Goal: Task Accomplishment & Management: Use online tool/utility

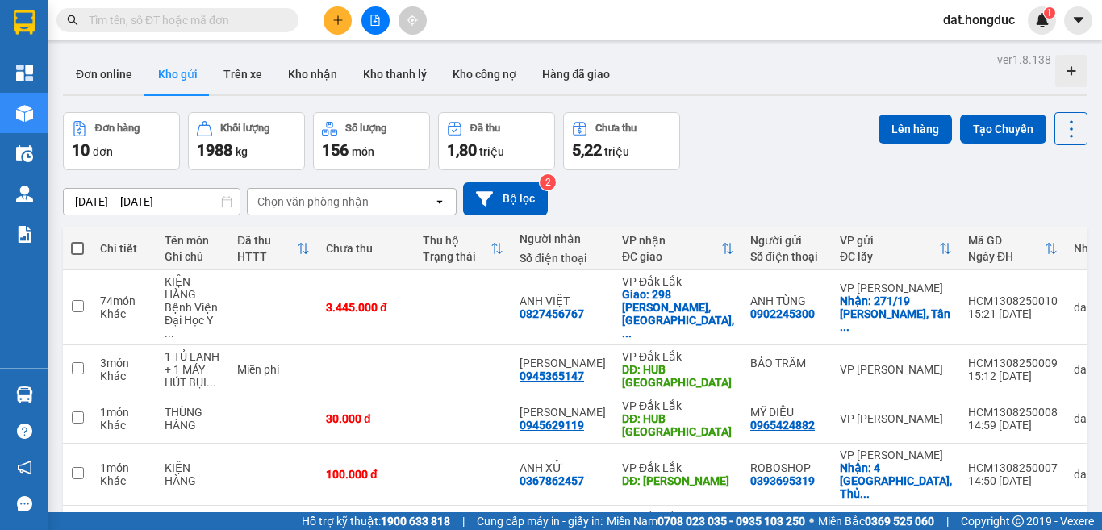
click at [75, 247] on span at bounding box center [77, 248] width 13 height 13
click at [77, 240] on input "checkbox" at bounding box center [77, 240] width 0 height 0
checkbox input "true"
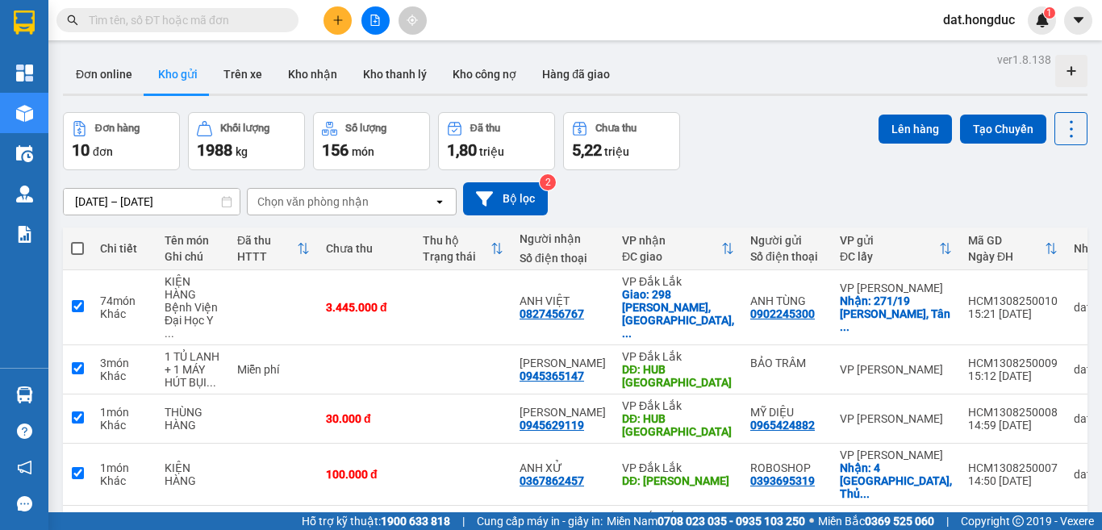
checkbox input "true"
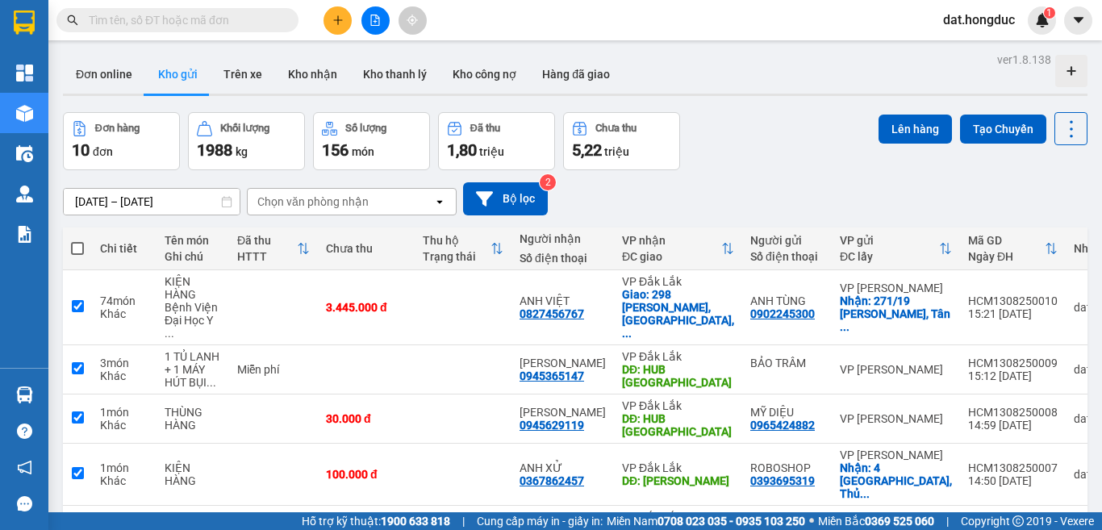
checkbox input "true"
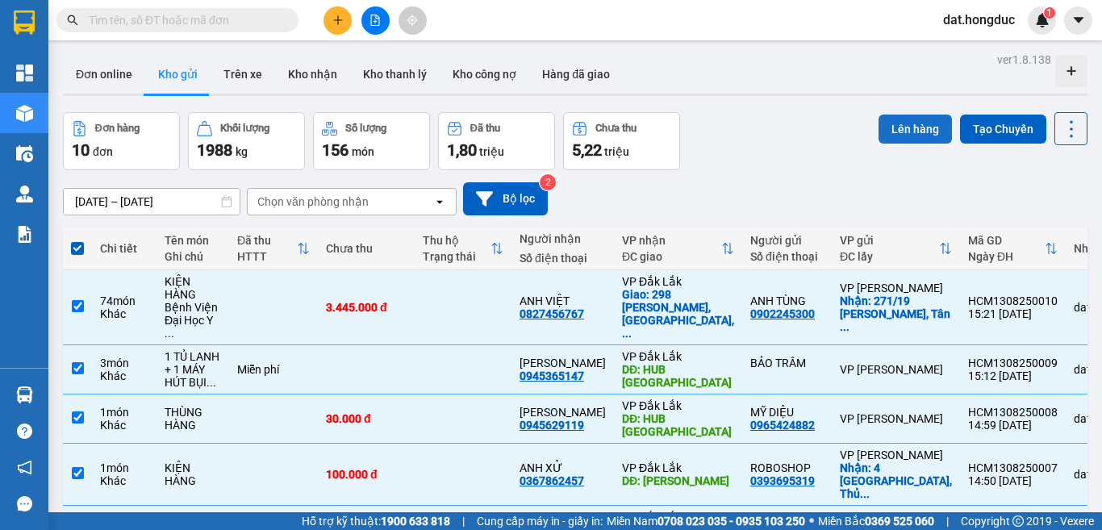
click at [881, 132] on button "Lên hàng" at bounding box center [914, 129] width 73 height 29
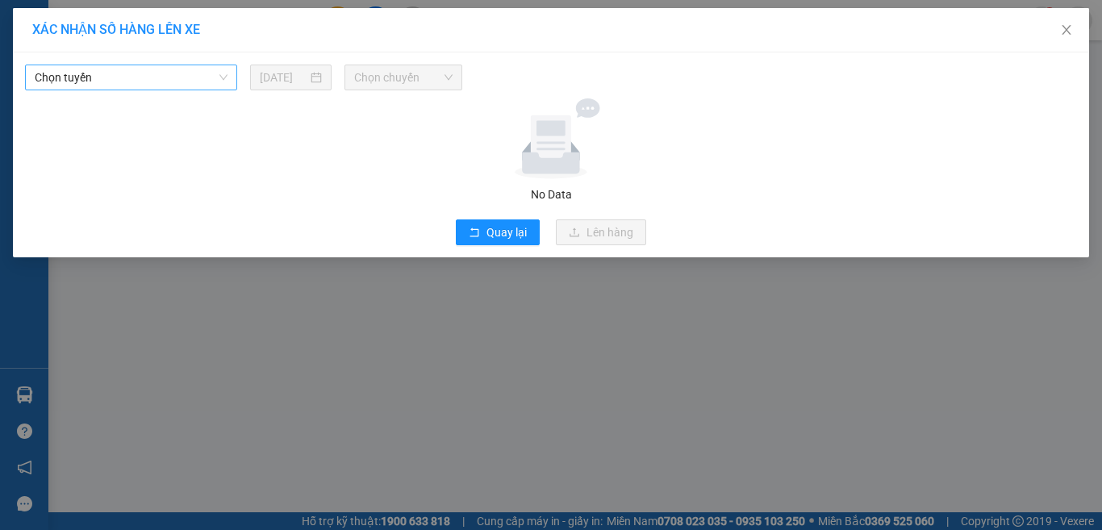
click at [150, 79] on span "Chọn tuyến" at bounding box center [131, 77] width 193 height 24
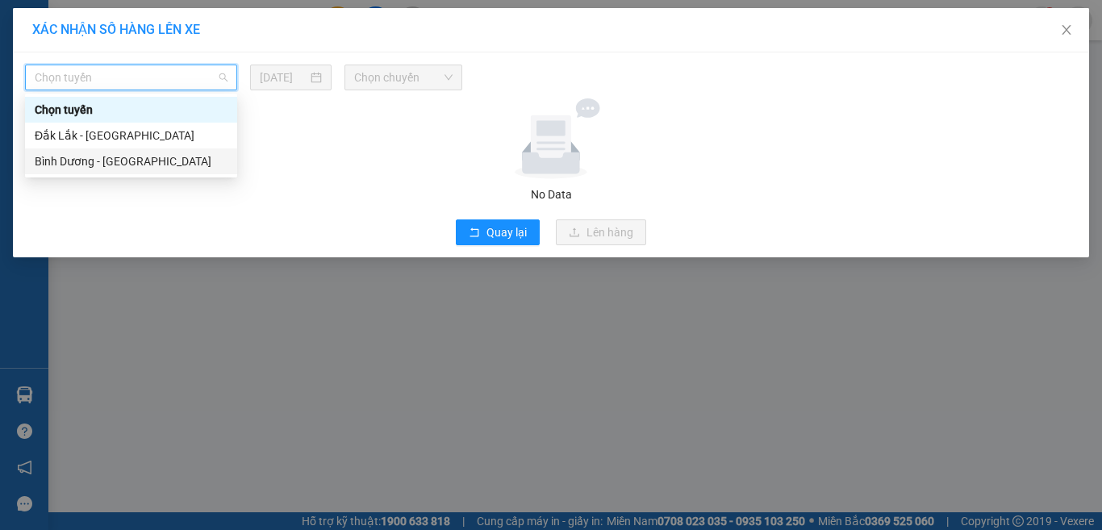
click at [95, 154] on div "Bình Dương - Đắk Lắk" at bounding box center [131, 161] width 193 height 18
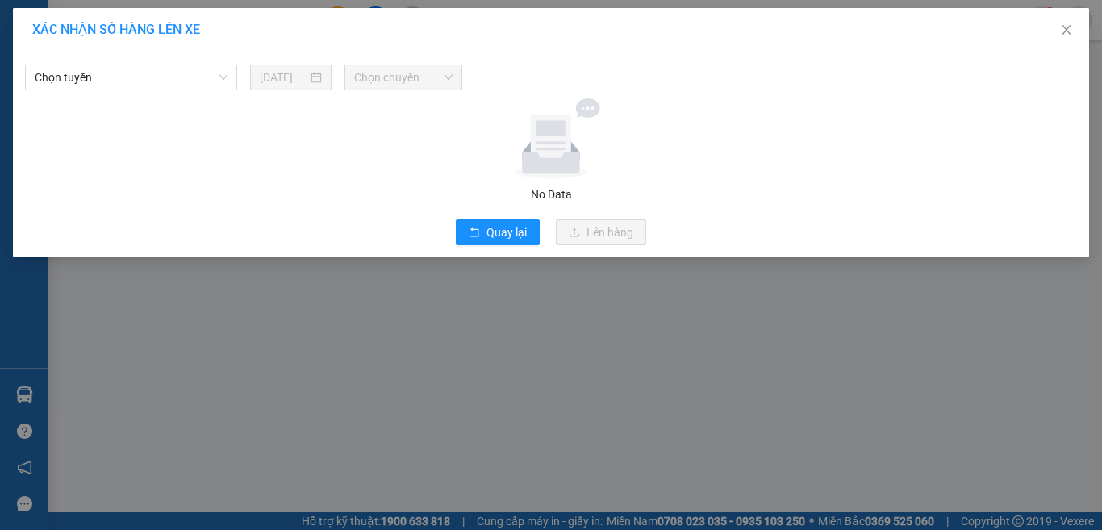
click at [298, 77] on input "14/08/2025" at bounding box center [283, 78] width 47 height 18
click at [119, 81] on span "Chọn tuyến" at bounding box center [131, 77] width 193 height 24
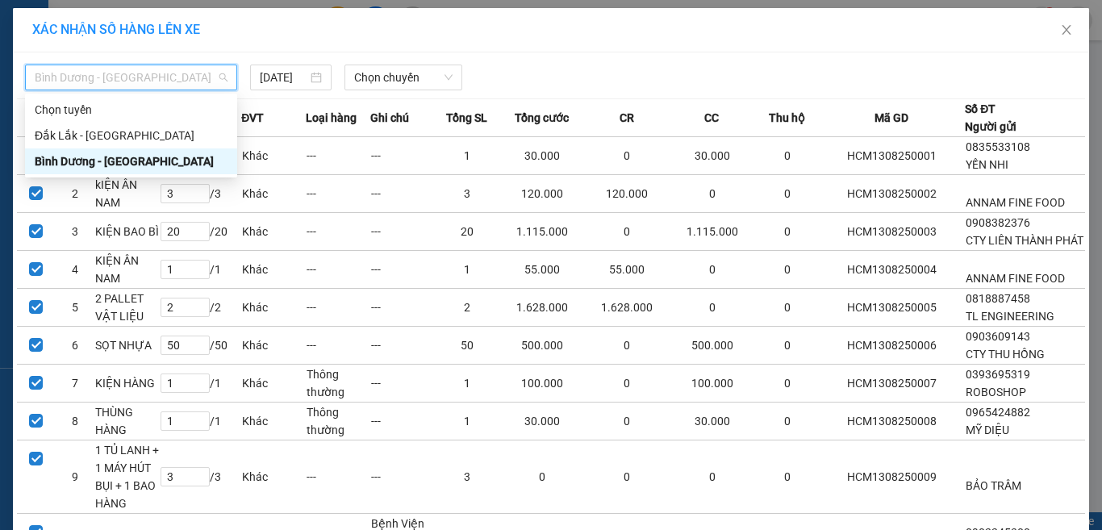
click at [85, 159] on div "Bình Dương - Đắk Lắk" at bounding box center [131, 161] width 193 height 18
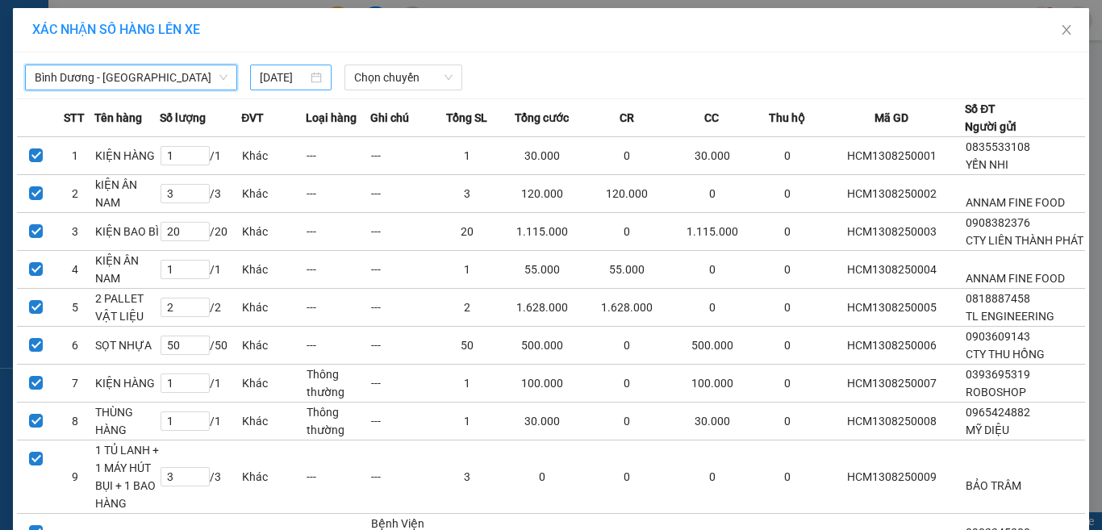
click at [281, 70] on input "14/08/2025" at bounding box center [283, 78] width 47 height 18
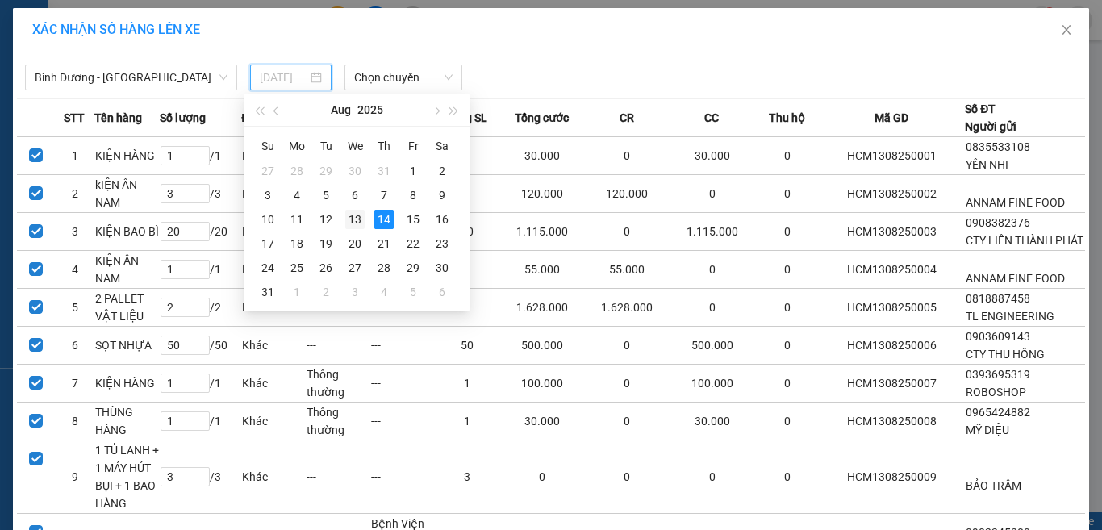
click at [356, 212] on div "13" at bounding box center [354, 219] width 19 height 19
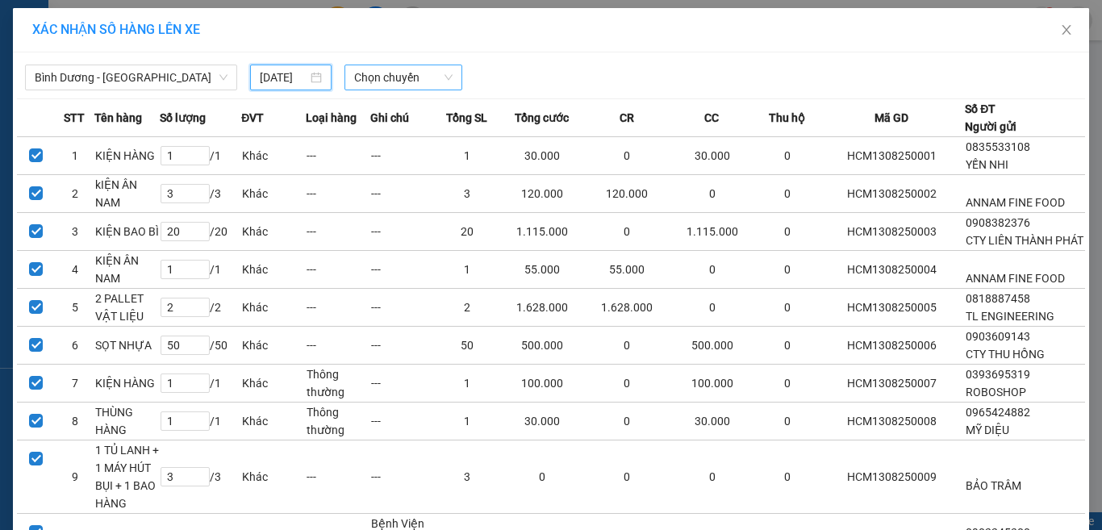
type input "13/08/2025"
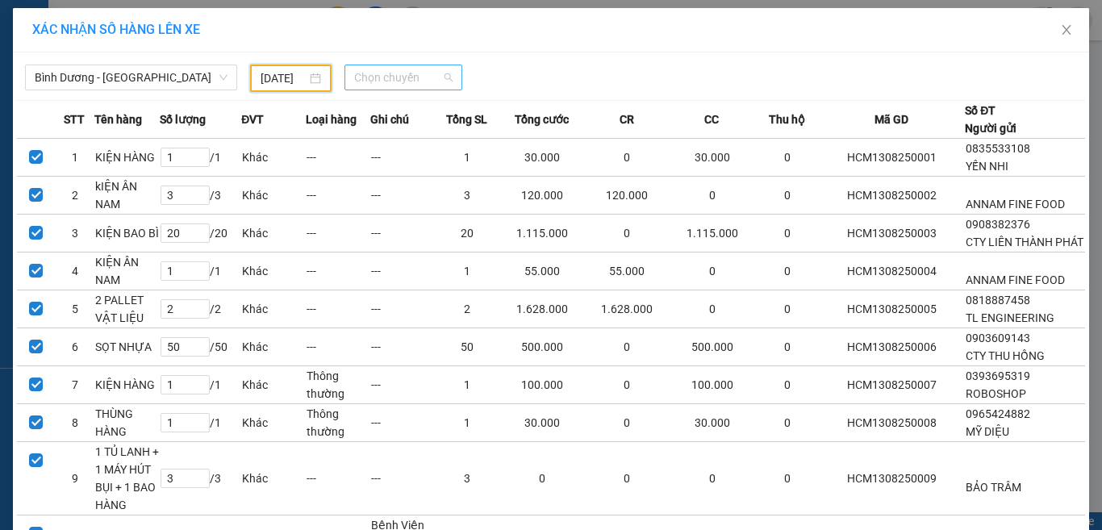
click at [410, 73] on span "Chọn chuyến" at bounding box center [403, 77] width 99 height 24
click at [428, 131] on div "18:00" at bounding box center [410, 136] width 126 height 18
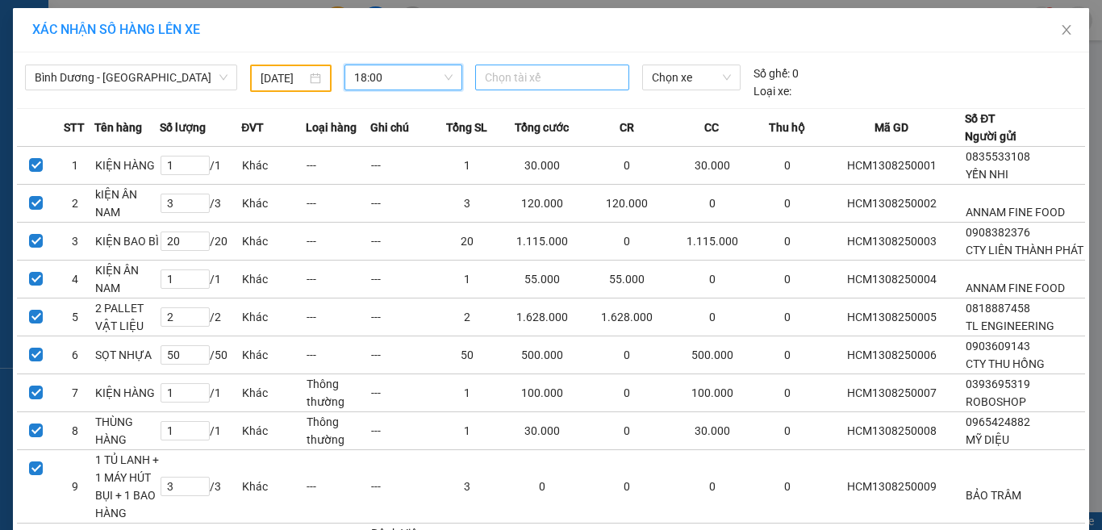
click at [556, 79] on div at bounding box center [552, 77] width 147 height 19
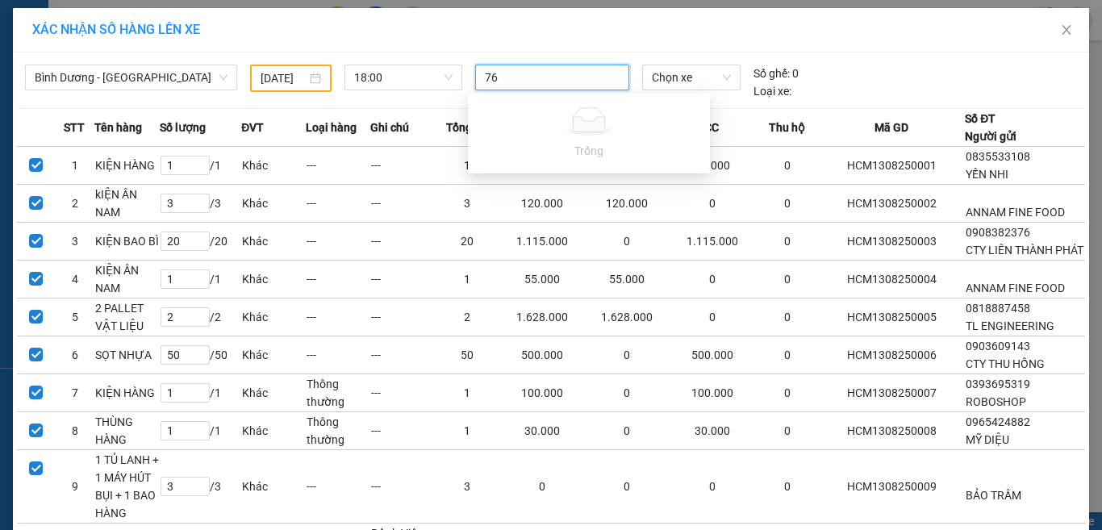
type input "765"
click at [556, 79] on div "765 765" at bounding box center [552, 77] width 147 height 19
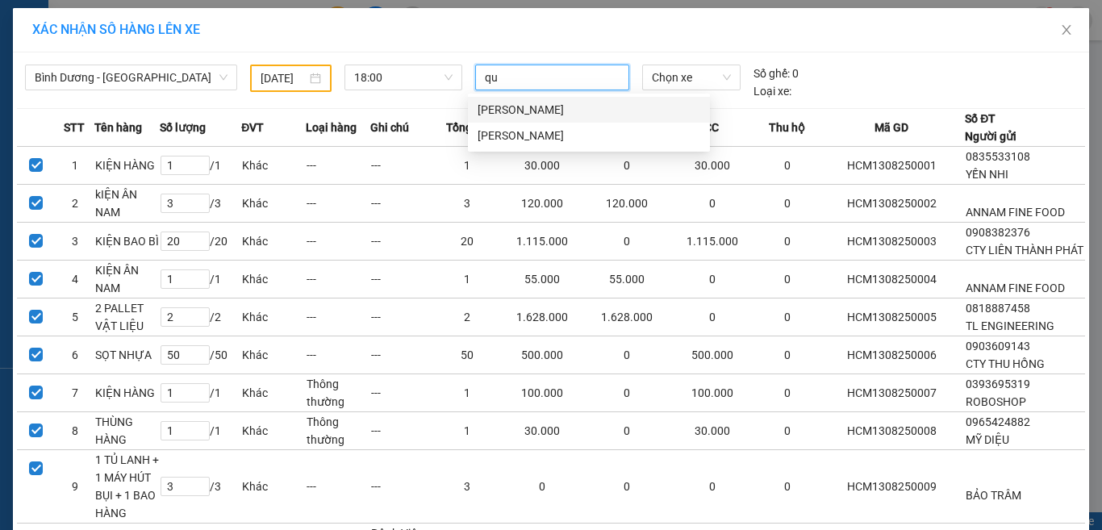
type input "quý"
click at [548, 112] on div "Hoàng Văn Quý" at bounding box center [588, 110] width 223 height 18
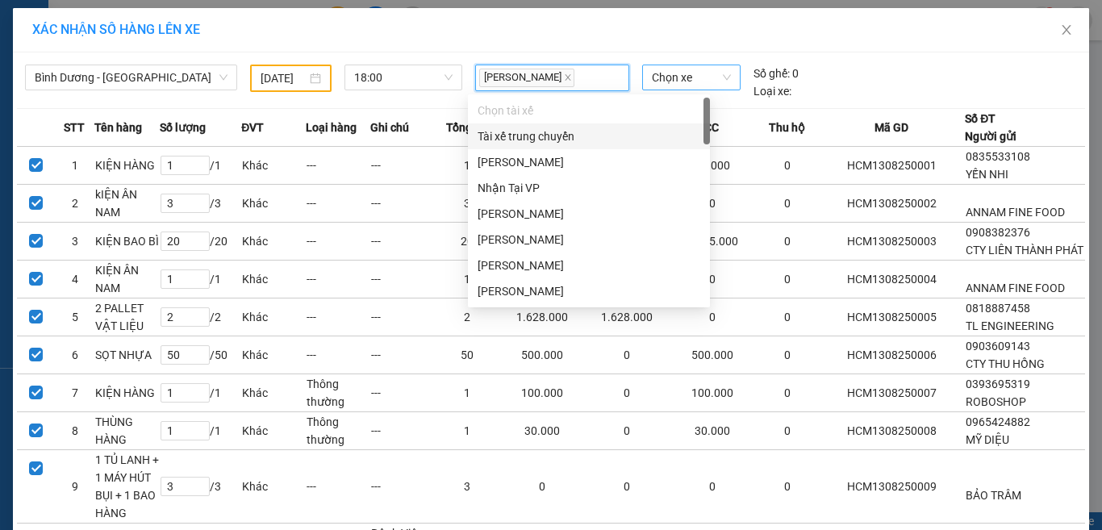
click at [664, 72] on span "Chọn xe" at bounding box center [691, 77] width 79 height 24
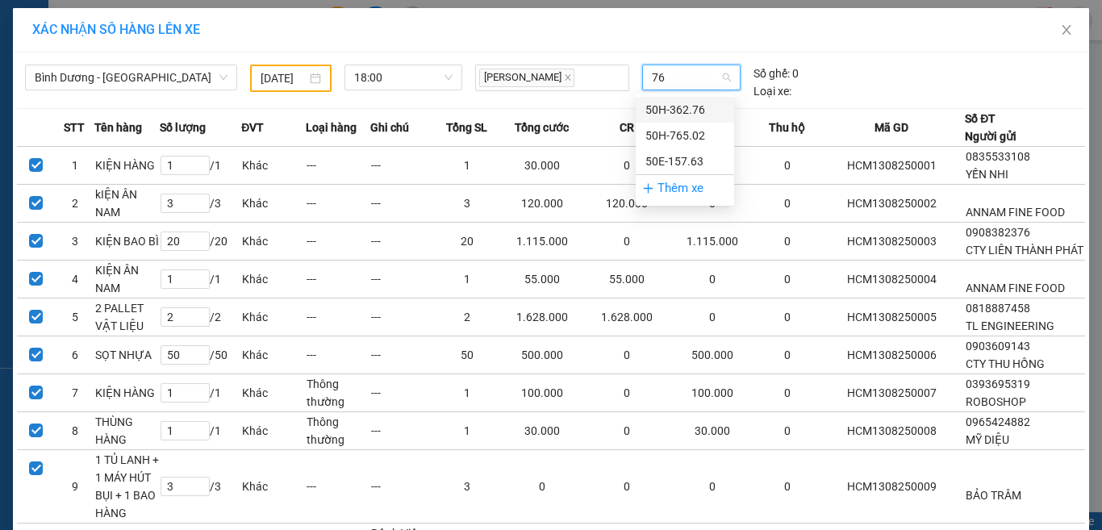
type input "765"
click at [675, 106] on div "50H-765.02" at bounding box center [684, 110] width 79 height 18
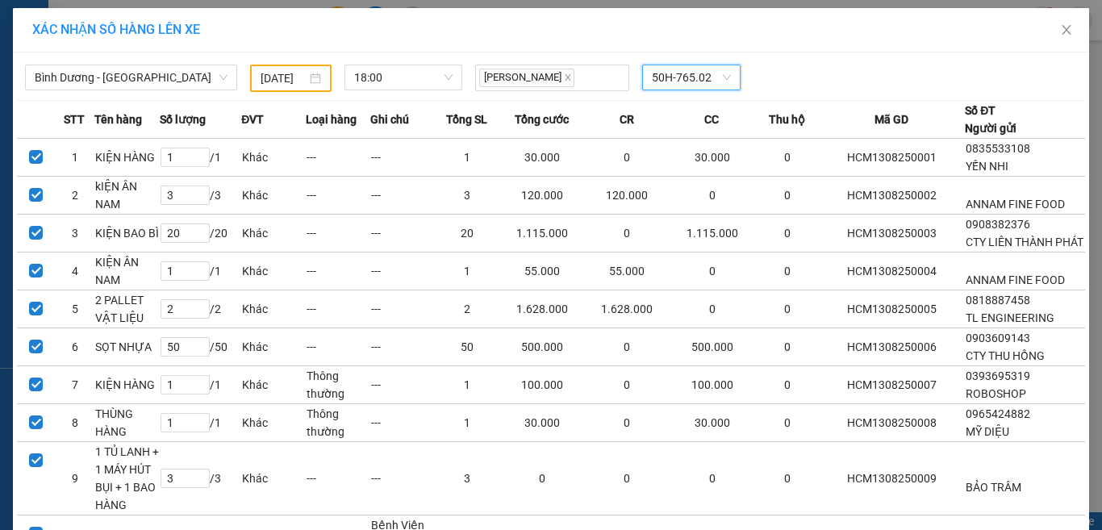
scroll to position [151, 0]
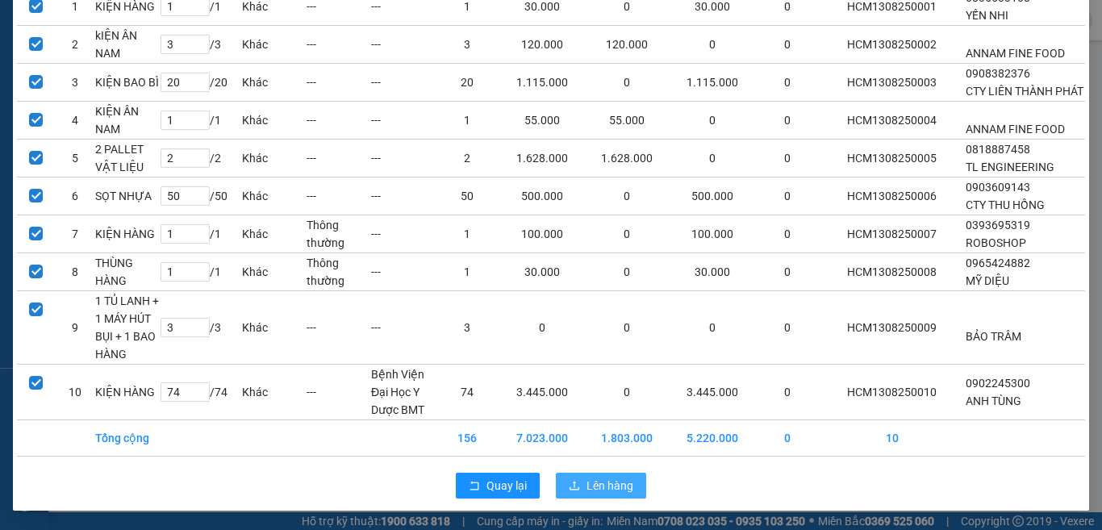
click at [586, 488] on span "Lên hàng" at bounding box center [609, 486] width 47 height 18
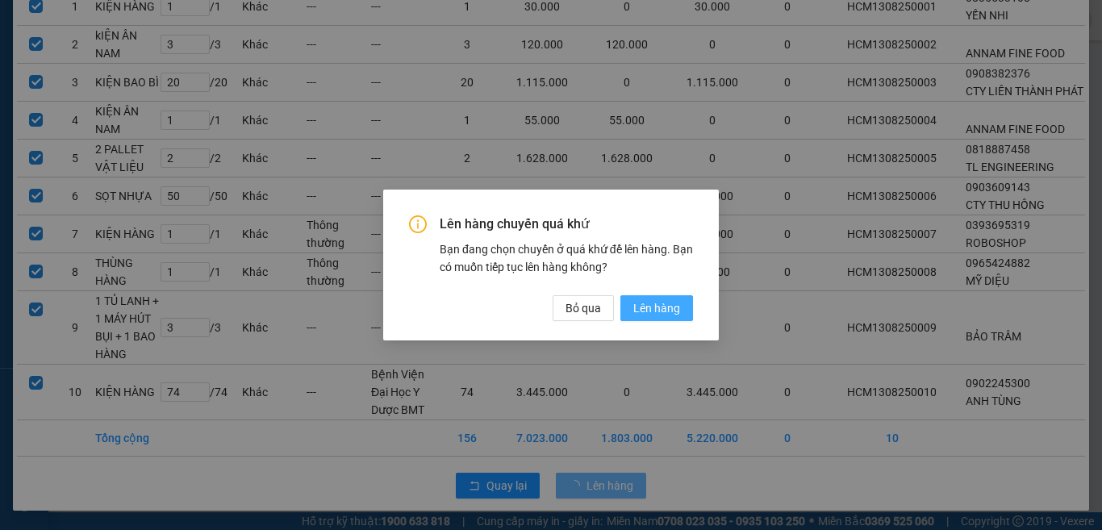
click at [643, 308] on span "Lên hàng" at bounding box center [656, 308] width 47 height 18
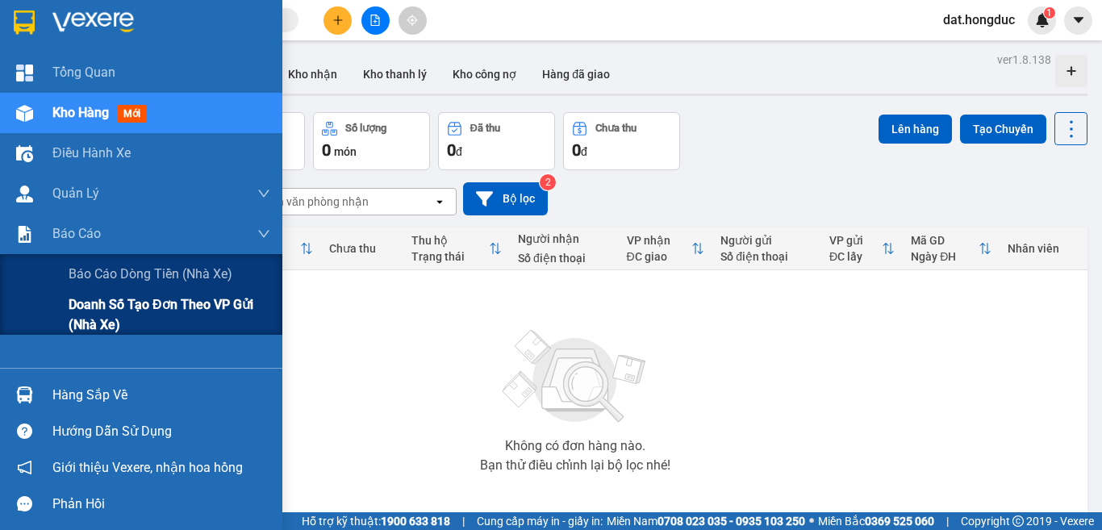
click at [73, 313] on span "Doanh số tạo đơn theo VP gửi (nhà xe)" at bounding box center [170, 314] width 202 height 40
